Goal: Find specific page/section: Find specific page/section

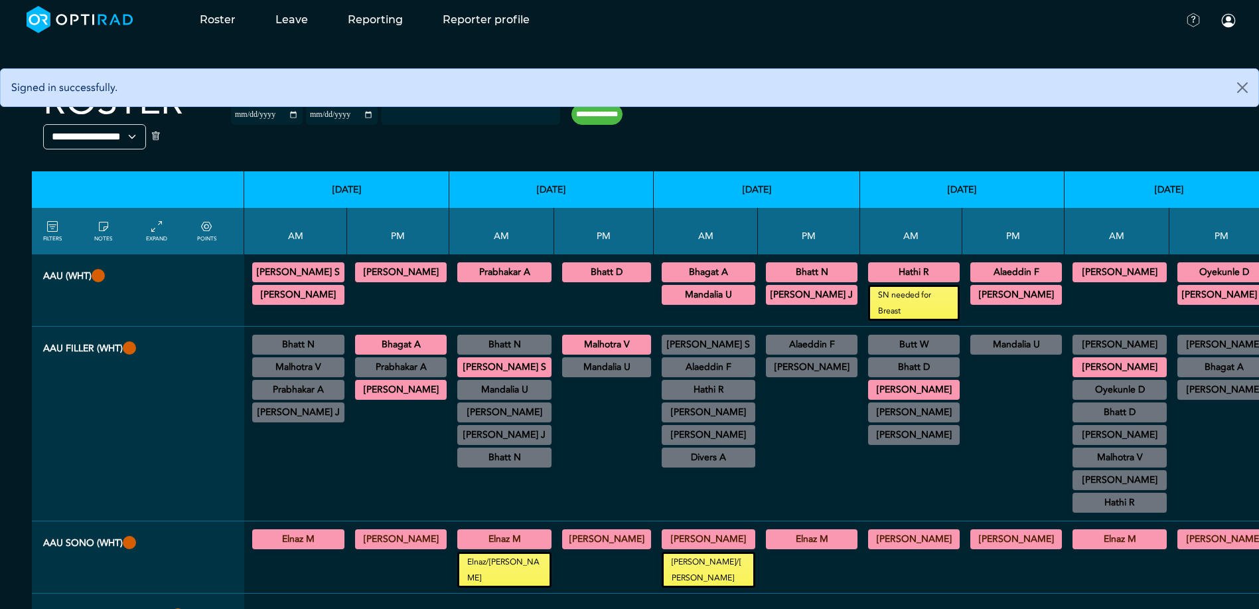
click at [795, 418] on div at bounding box center [809, 447] width 92 height 135
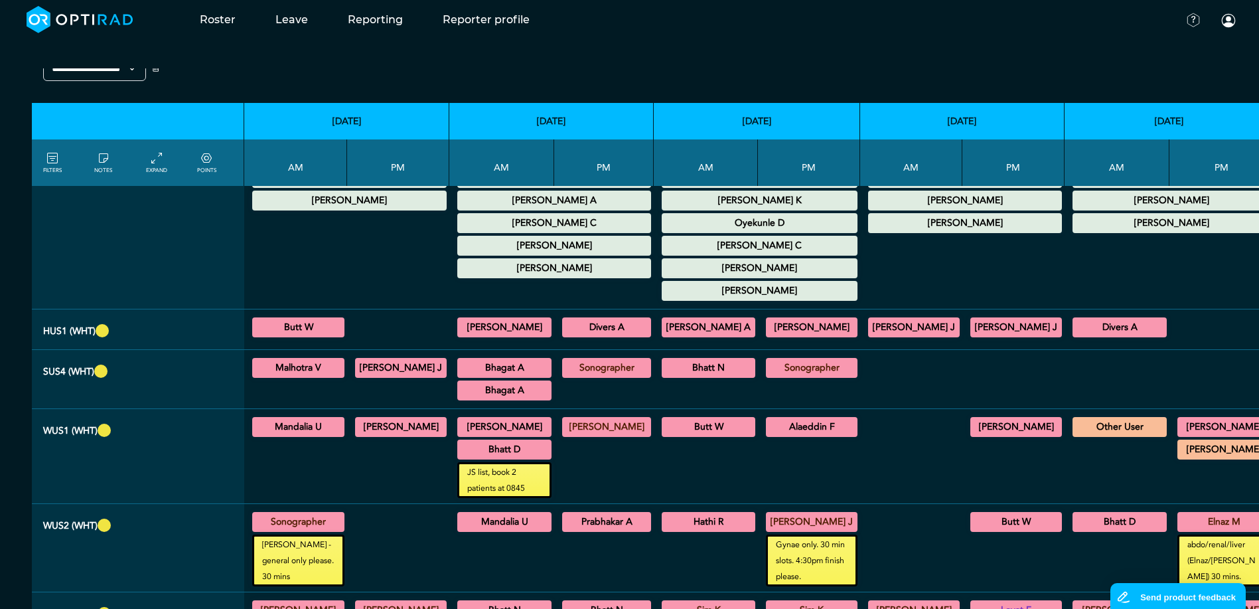
scroll to position [730, 0]
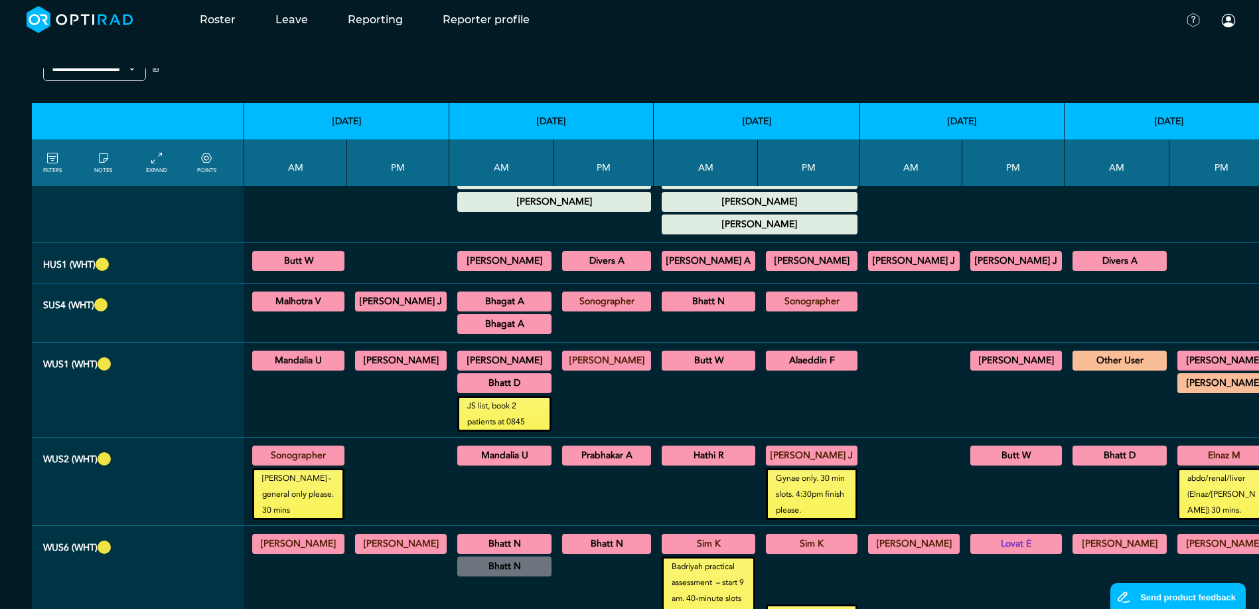
click at [893, 390] on div at bounding box center [911, 390] width 92 height 84
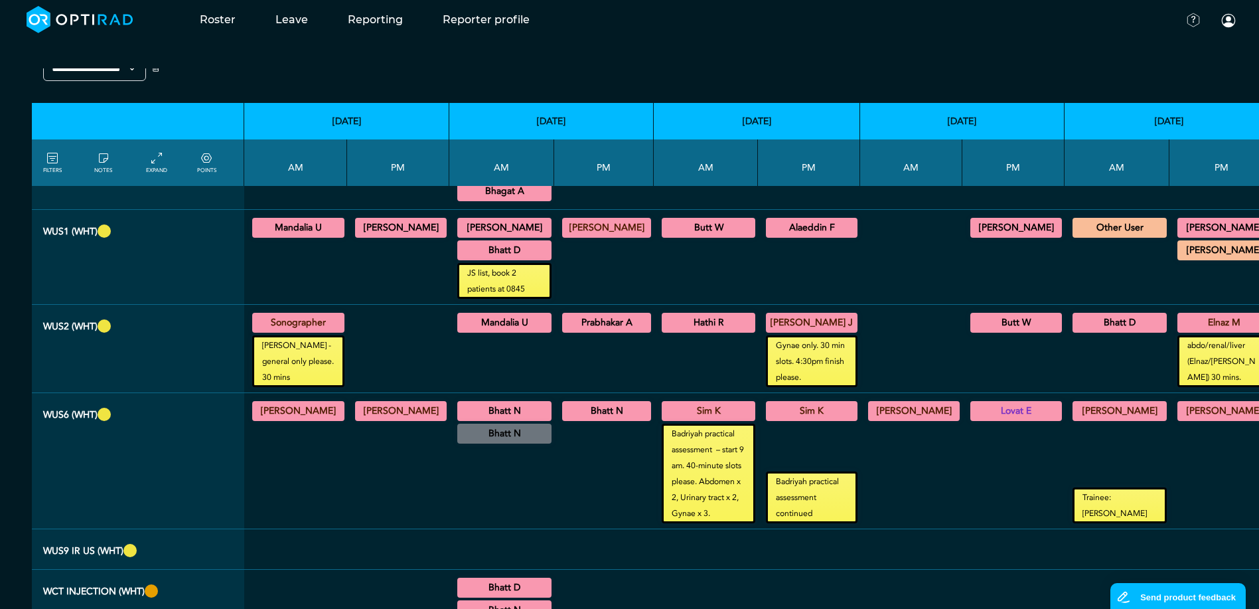
scroll to position [796, 0]
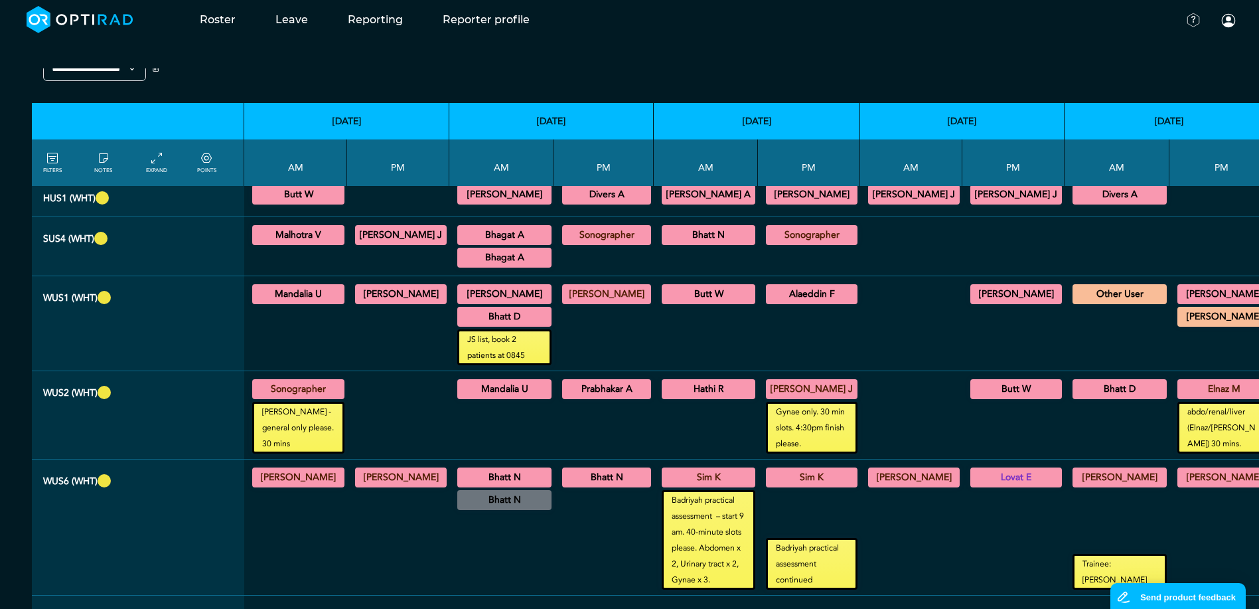
click at [893, 390] on div at bounding box center [911, 414] width 92 height 77
click at [906, 384] on div at bounding box center [911, 414] width 92 height 77
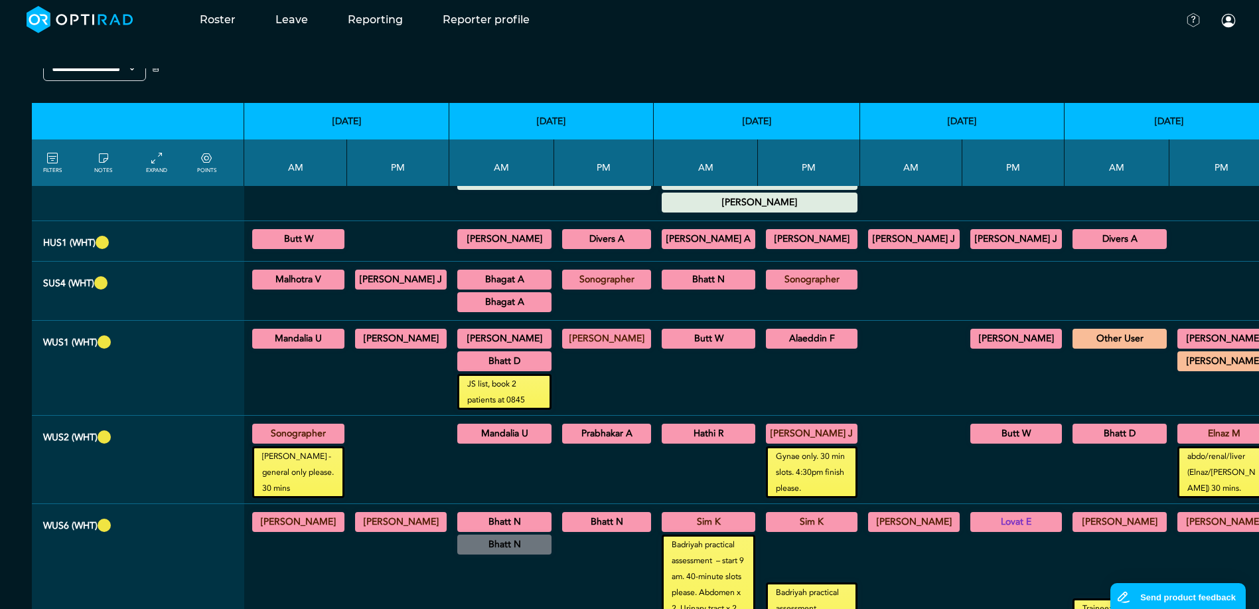
scroll to position [730, 0]
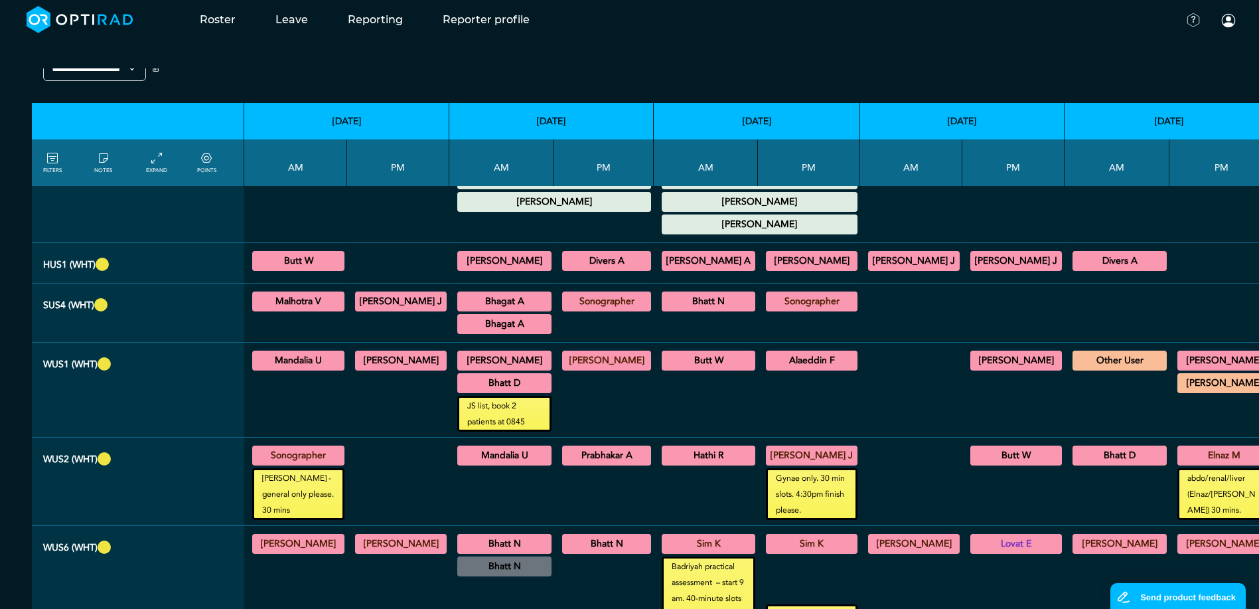
click at [886, 379] on div at bounding box center [911, 390] width 92 height 84
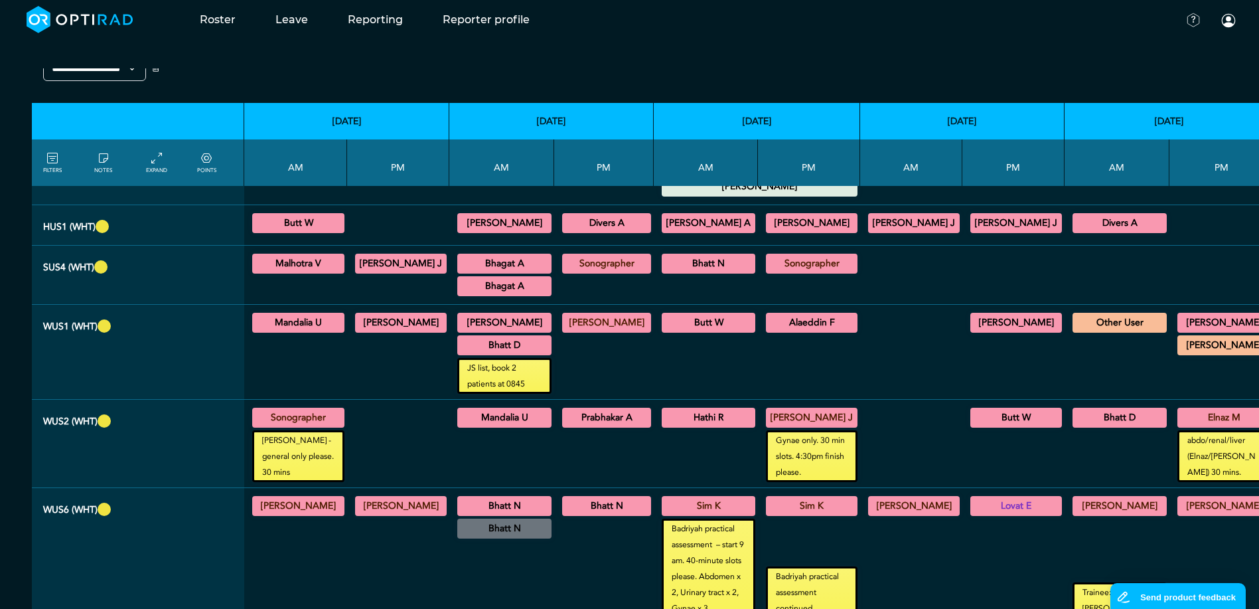
scroll to position [768, 0]
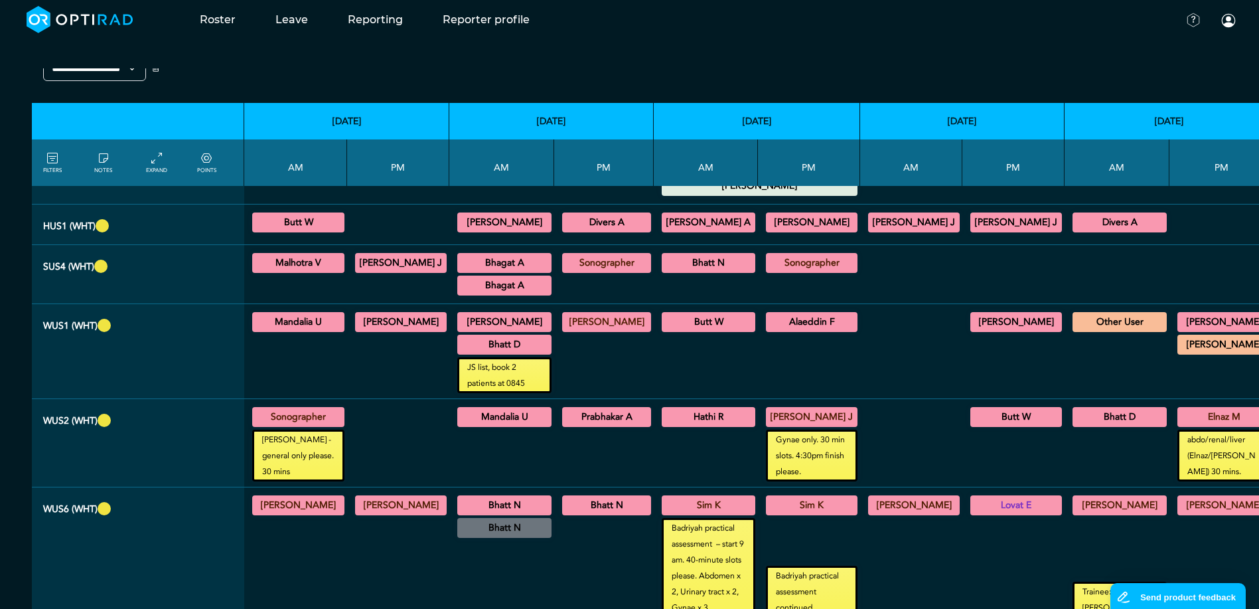
click at [886, 379] on td at bounding box center [911, 351] width 102 height 95
click at [509, 409] on summary "Mandalia U" at bounding box center [504, 417] width 90 height 16
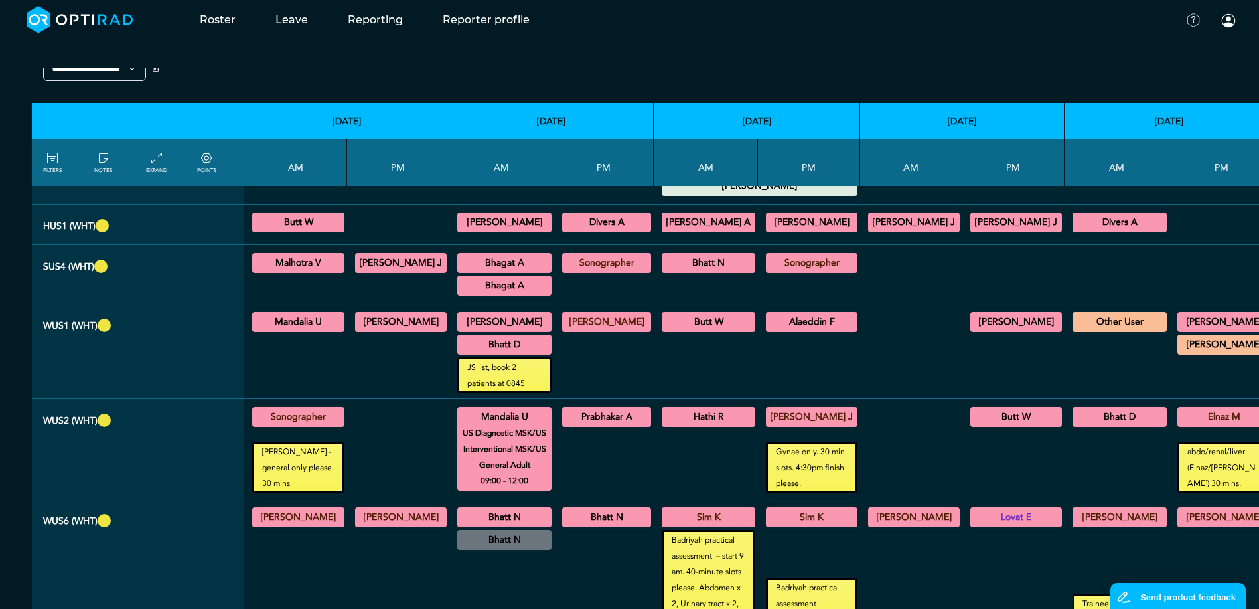
click at [516, 409] on summary "Mandalia U" at bounding box center [504, 417] width 90 height 16
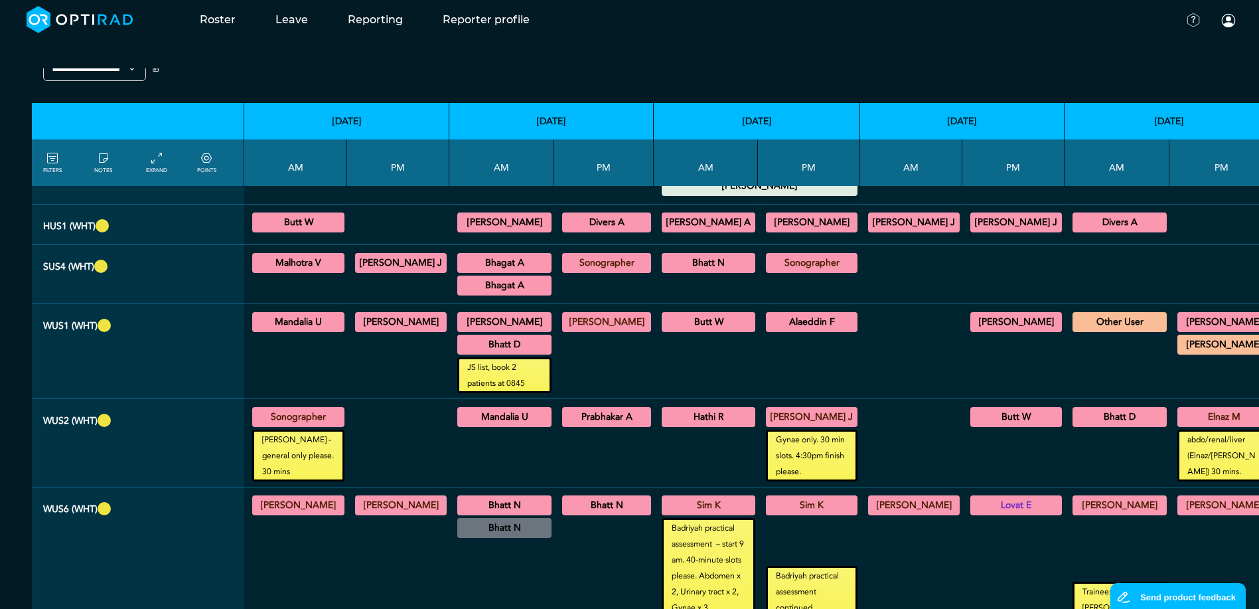
click at [505, 497] on summary "Bhatt N" at bounding box center [504, 505] width 90 height 16
click at [509, 497] on summary "Bhatt N" at bounding box center [504, 505] width 90 height 16
click at [579, 497] on summary "Bhatt N" at bounding box center [606, 505] width 85 height 16
click at [581, 497] on summary "Bhatt N" at bounding box center [606, 505] width 85 height 16
click at [582, 453] on div at bounding box center [603, 455] width 89 height 52
